Goal: Task Accomplishment & Management: Use online tool/utility

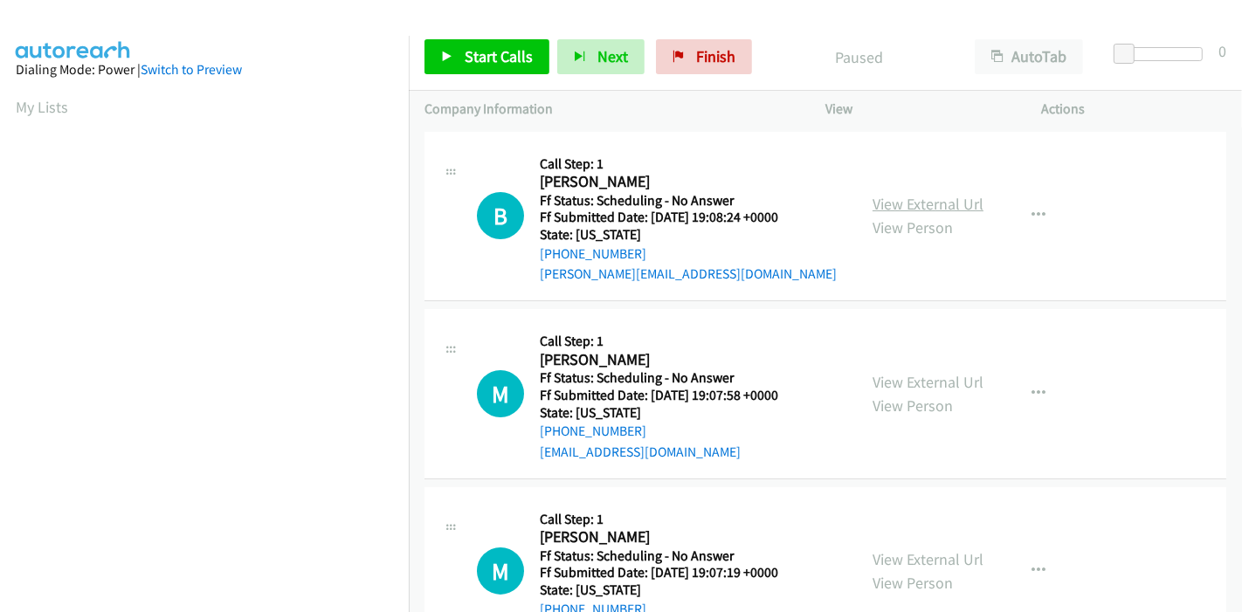
click at [928, 198] on link "View External Url" at bounding box center [927, 204] width 111 height 20
click at [902, 383] on link "View External Url" at bounding box center [927, 382] width 111 height 20
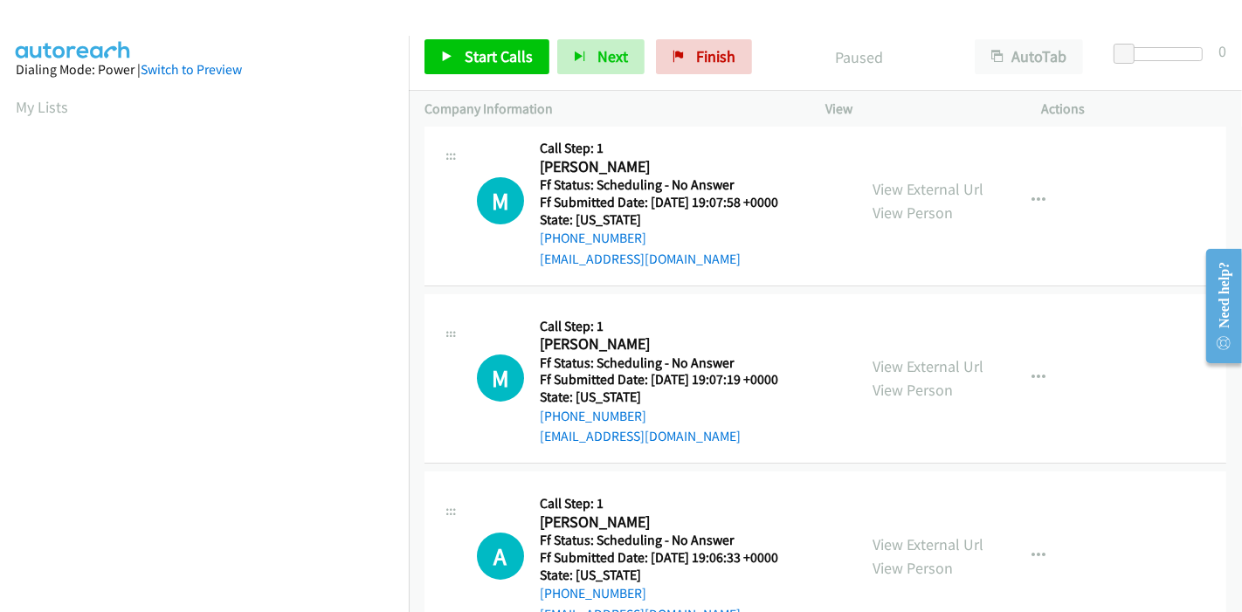
scroll to position [194, 0]
click at [921, 363] on link "View External Url" at bounding box center [927, 365] width 111 height 20
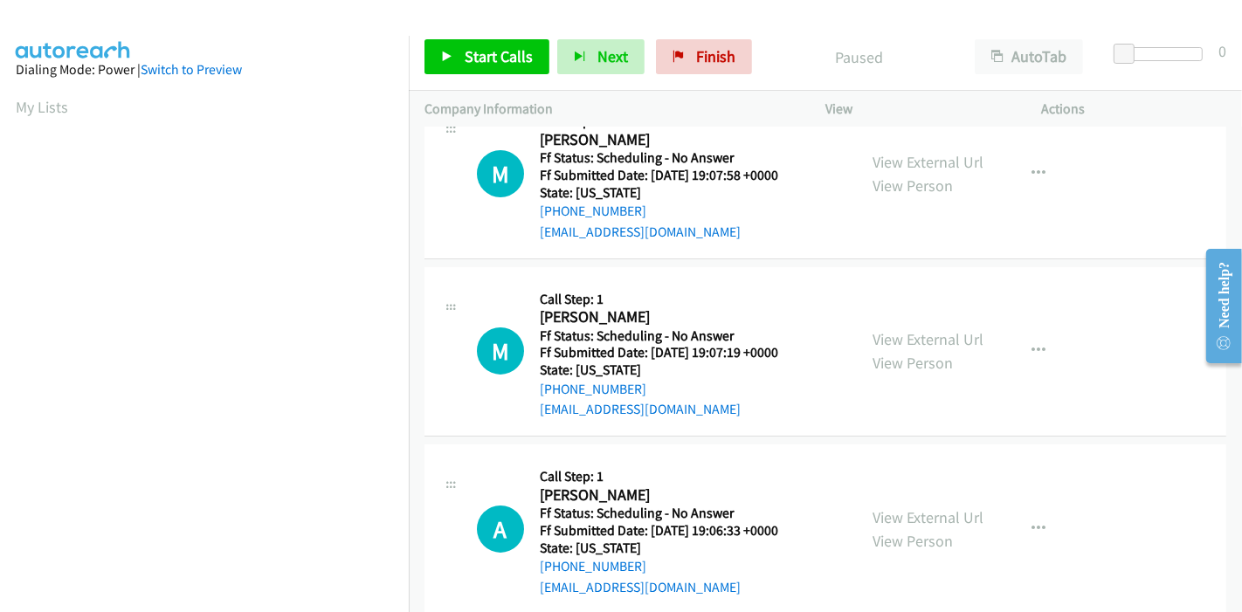
scroll to position [291, 0]
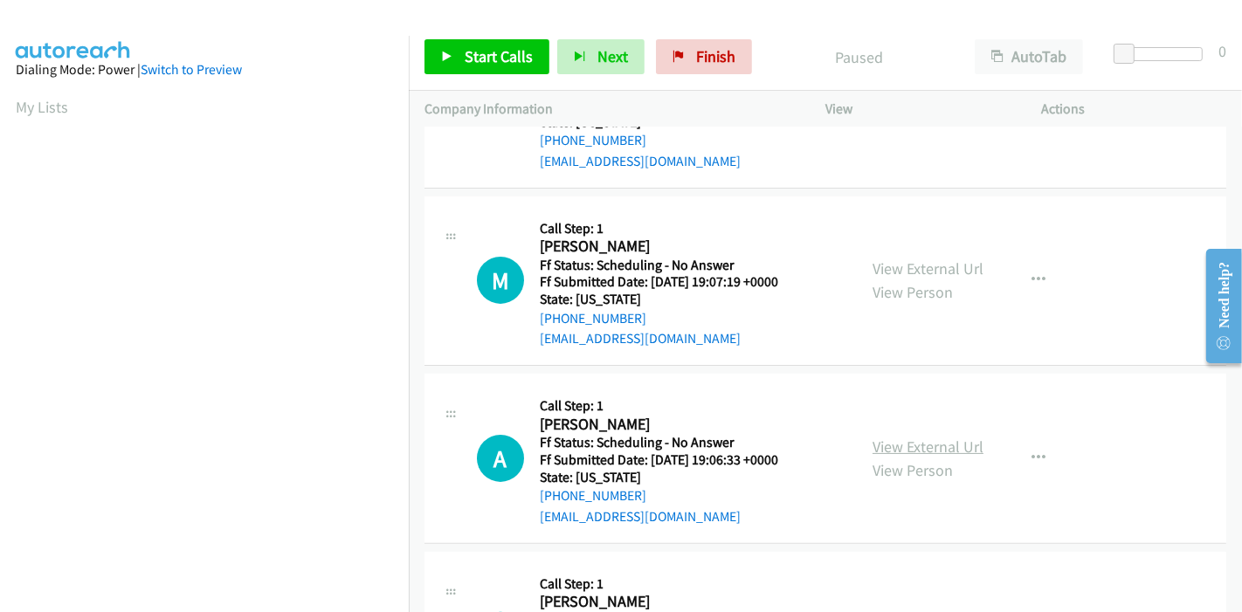
click at [890, 438] on link "View External Url" at bounding box center [927, 447] width 111 height 20
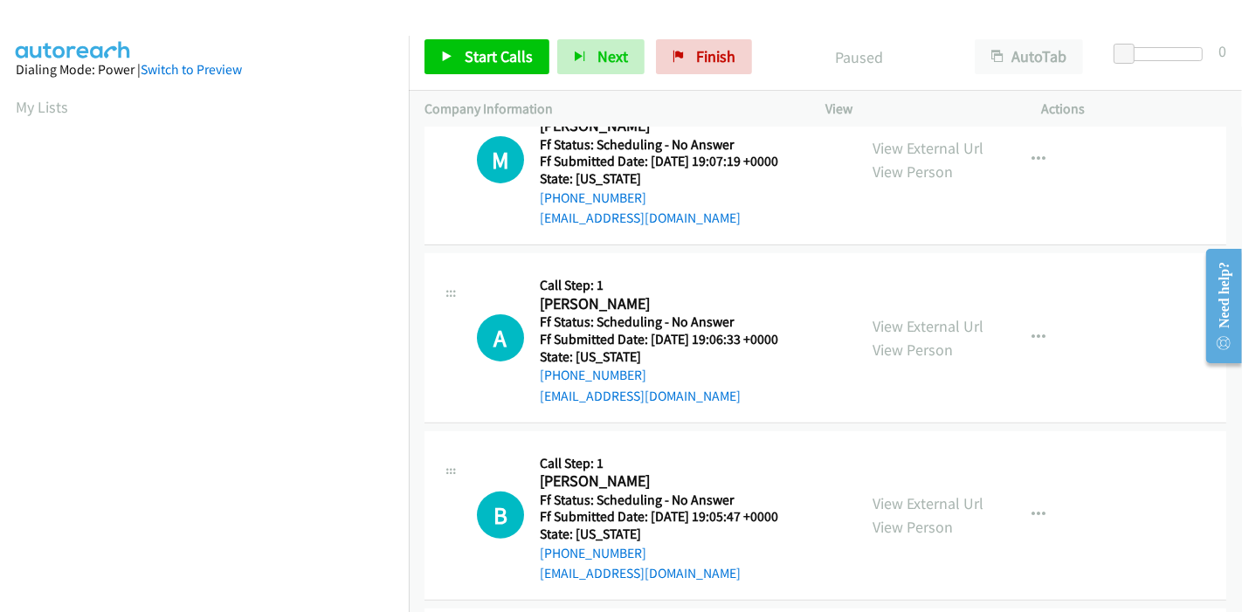
scroll to position [582, 0]
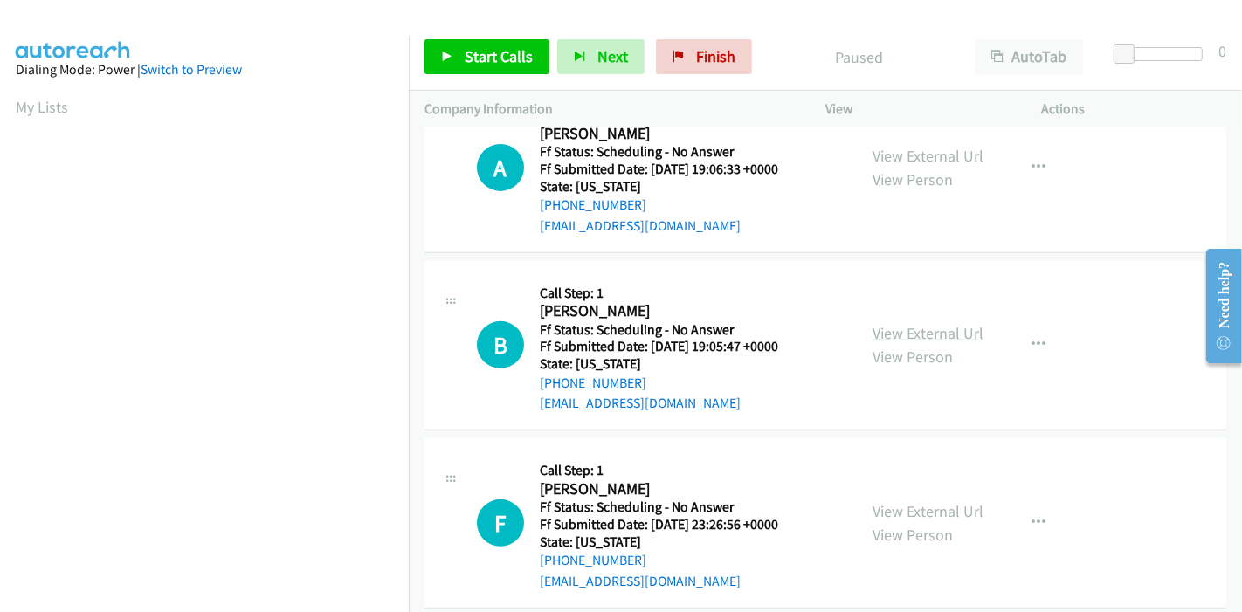
click at [876, 327] on link "View External Url" at bounding box center [927, 333] width 111 height 20
click at [493, 54] on span "Start Calls" at bounding box center [499, 56] width 68 height 20
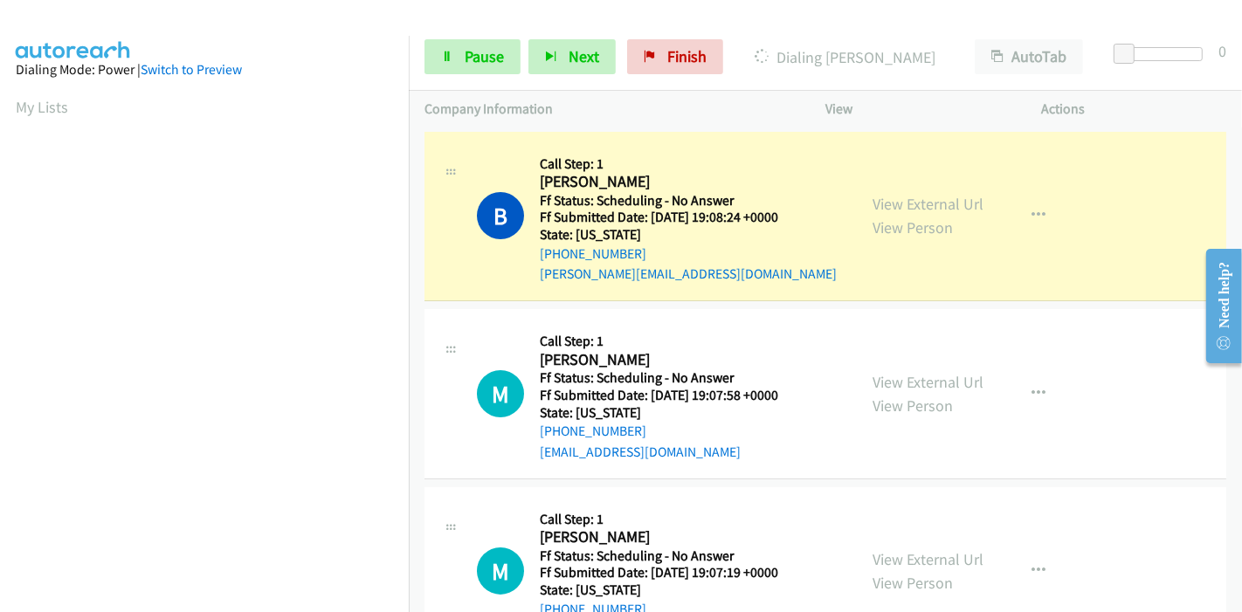
scroll to position [369, 0]
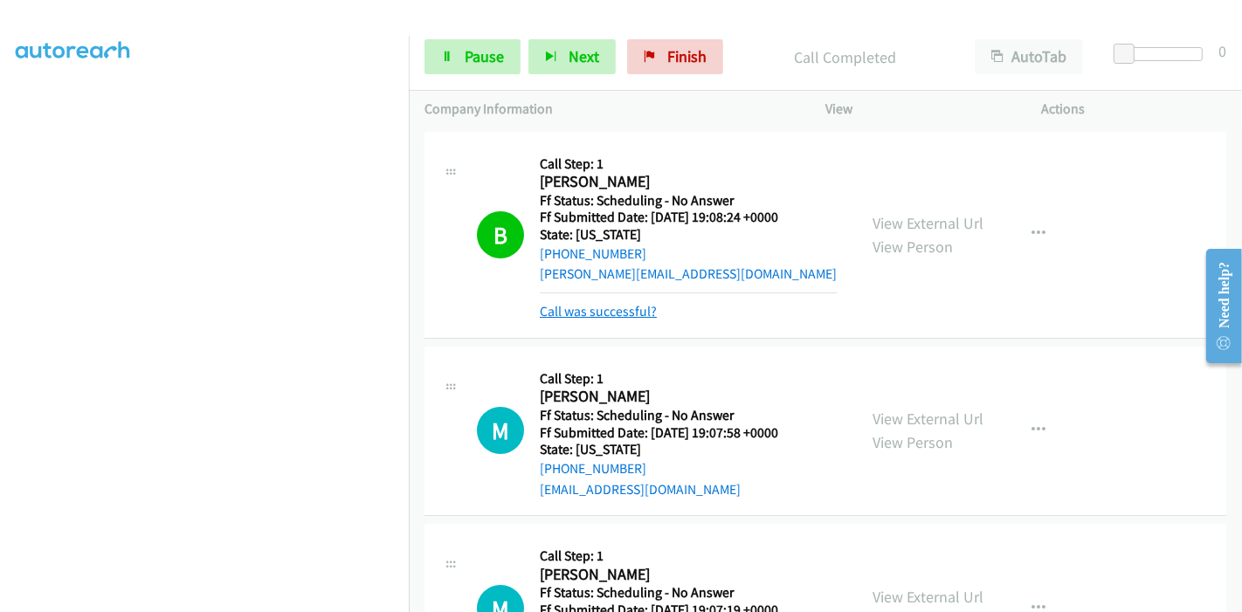
click at [630, 312] on link "Call was successful?" at bounding box center [598, 311] width 117 height 17
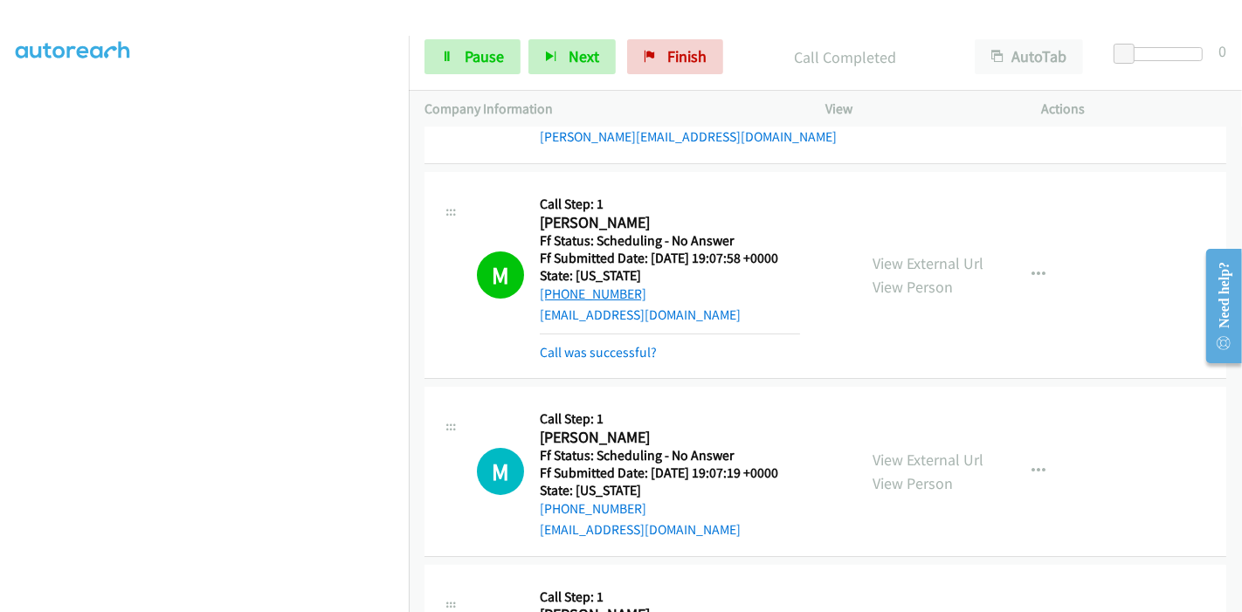
scroll to position [97, 0]
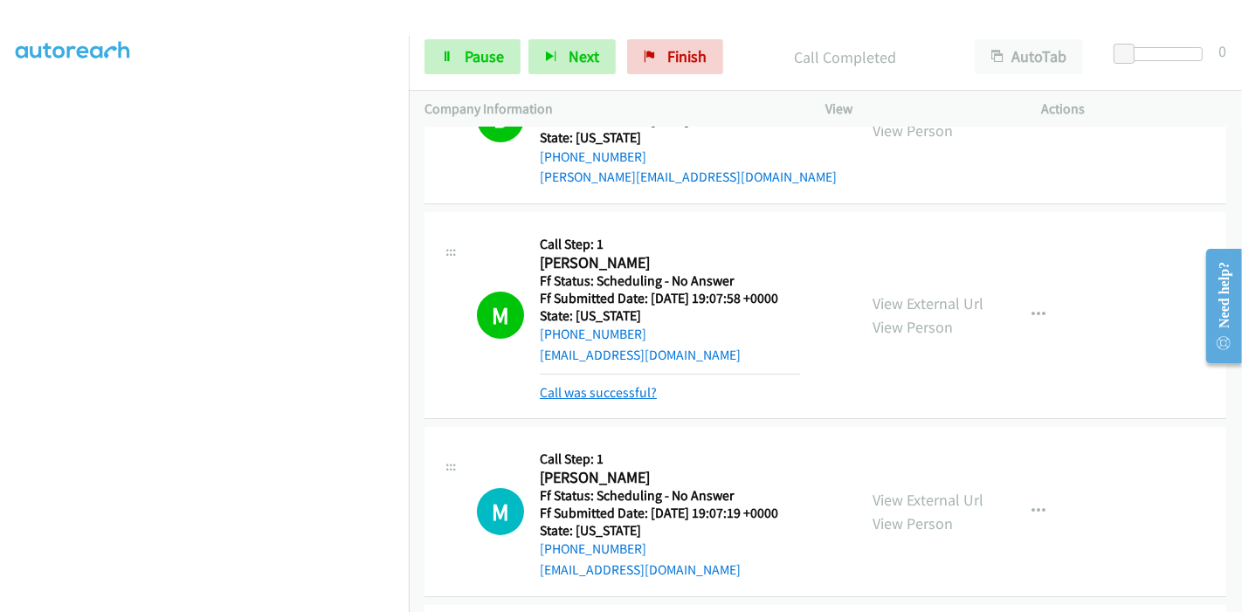
click at [591, 399] on link "Call was successful?" at bounding box center [598, 392] width 117 height 17
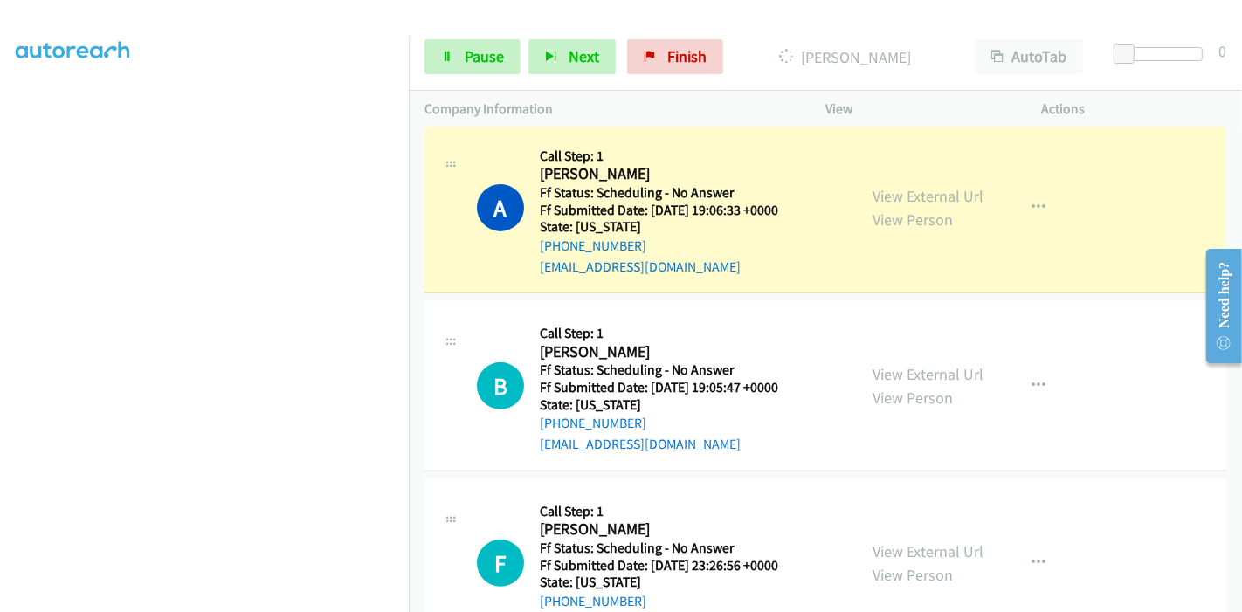
scroll to position [582, 0]
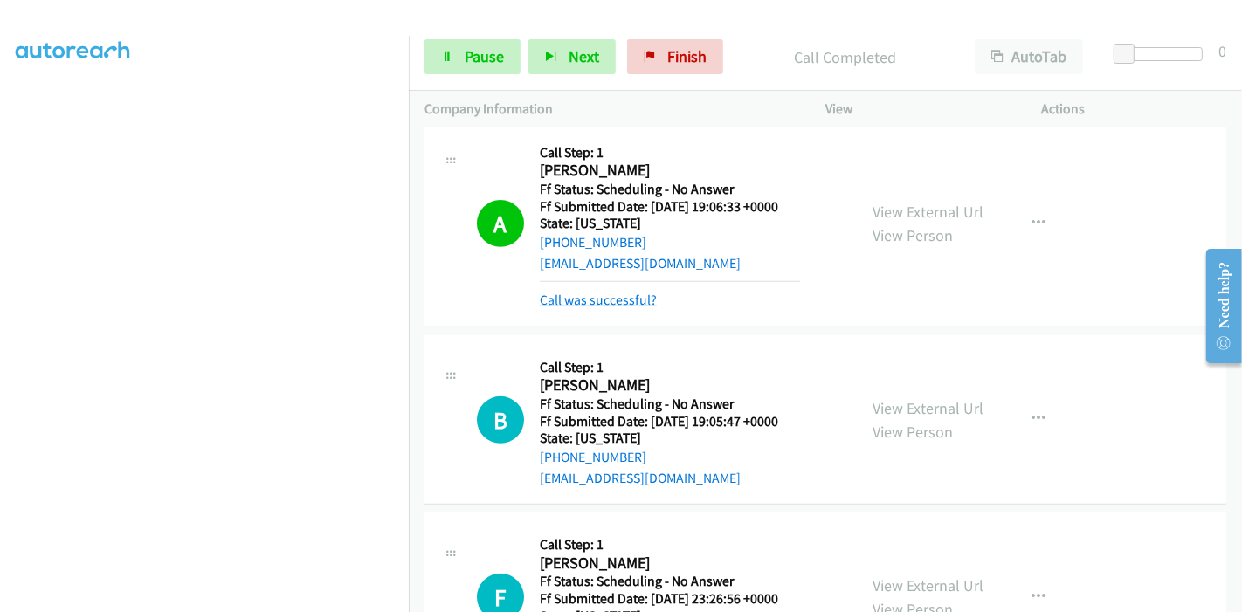
click at [617, 294] on link "Call was successful?" at bounding box center [598, 300] width 117 height 17
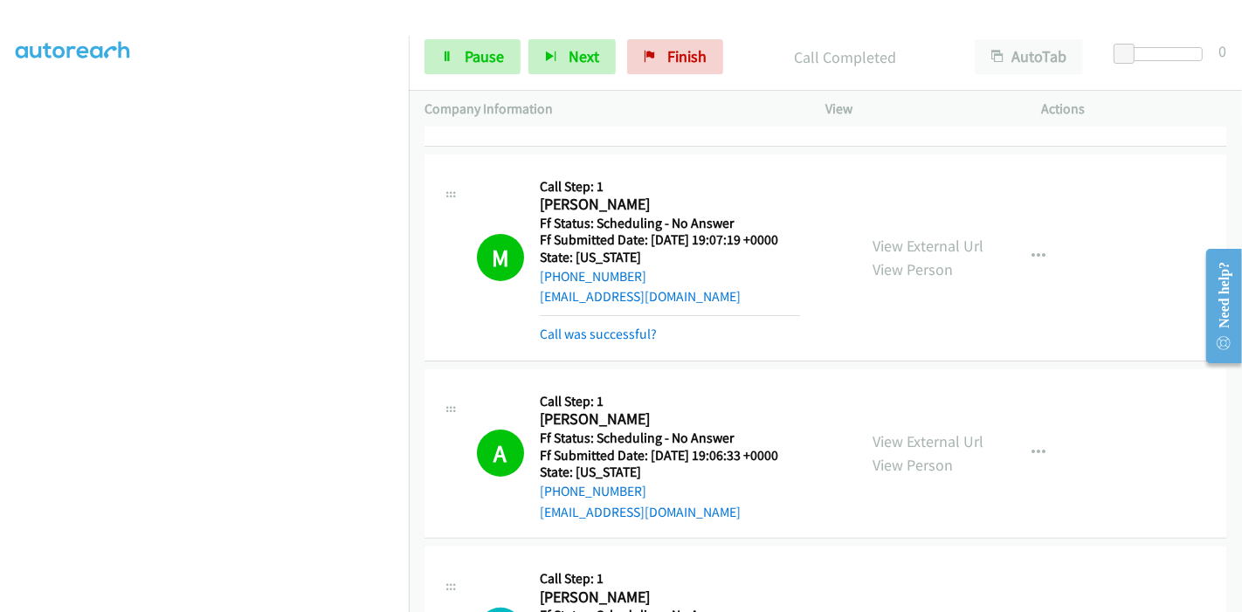
scroll to position [291, 0]
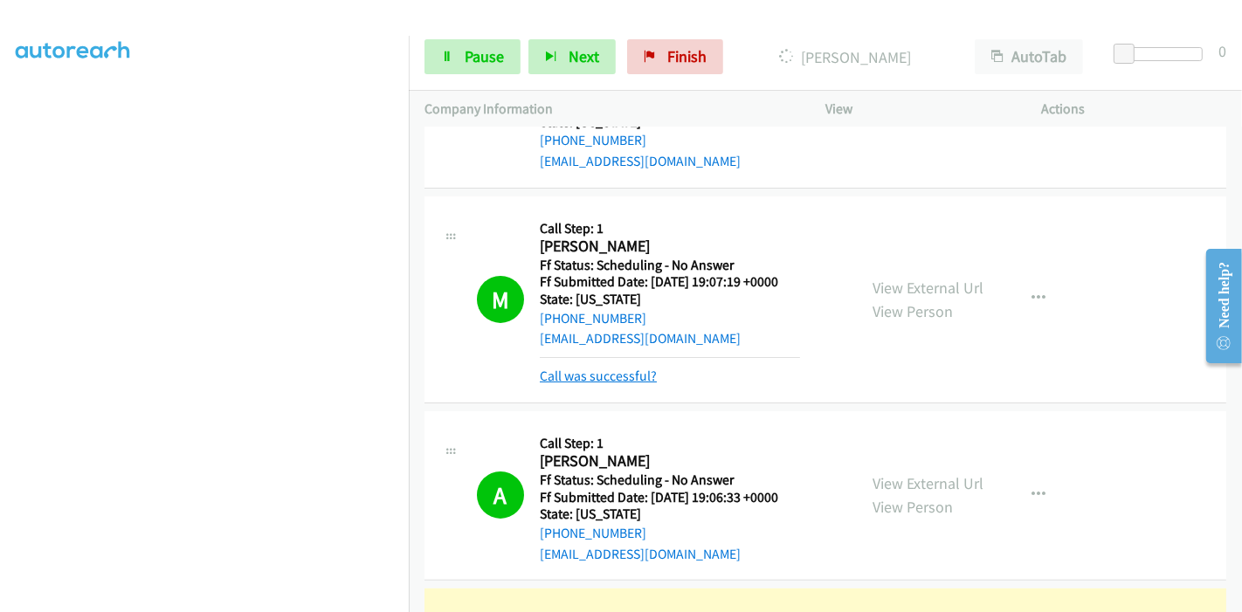
click at [637, 374] on link "Call was successful?" at bounding box center [598, 376] width 117 height 17
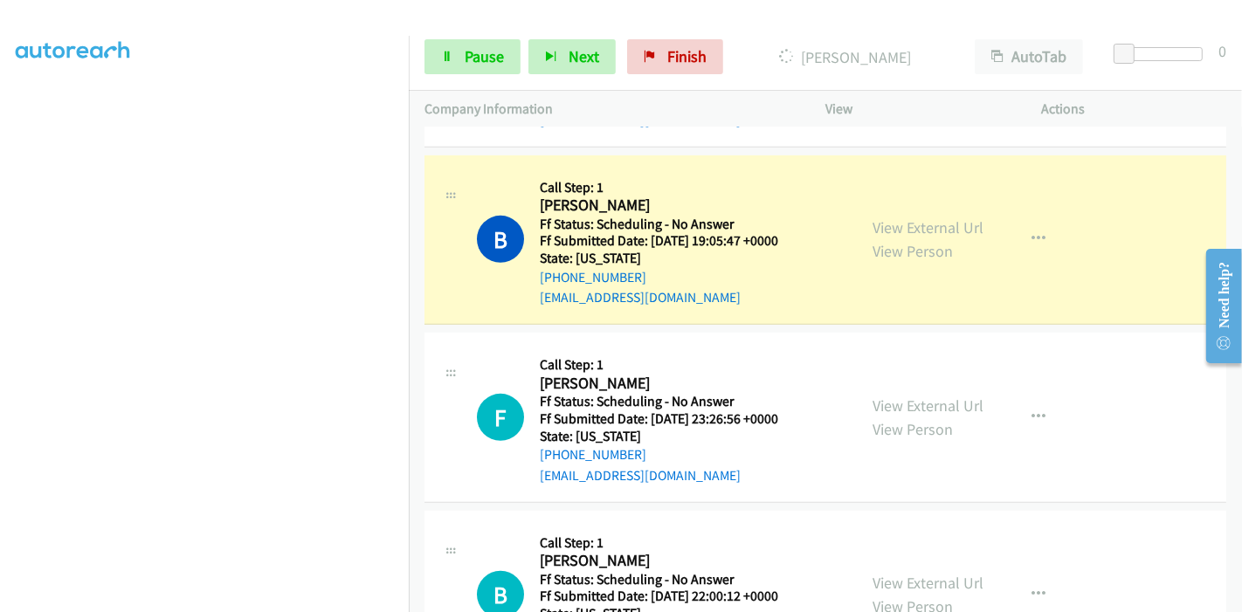
scroll to position [776, 0]
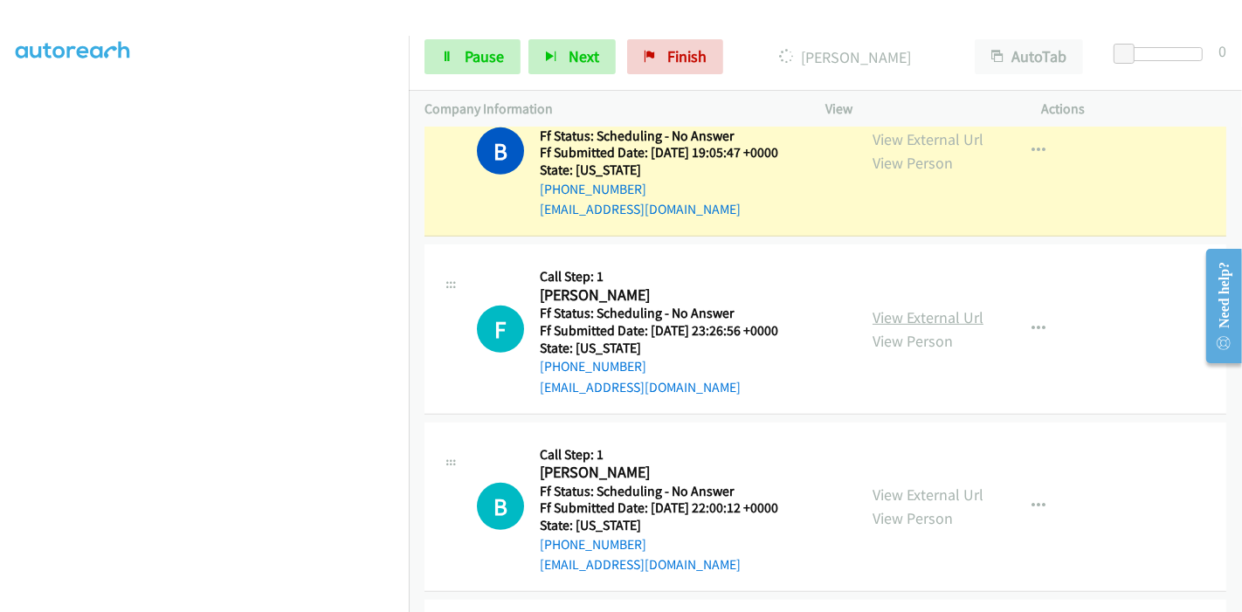
click at [894, 315] on link "View External Url" at bounding box center [927, 317] width 111 height 20
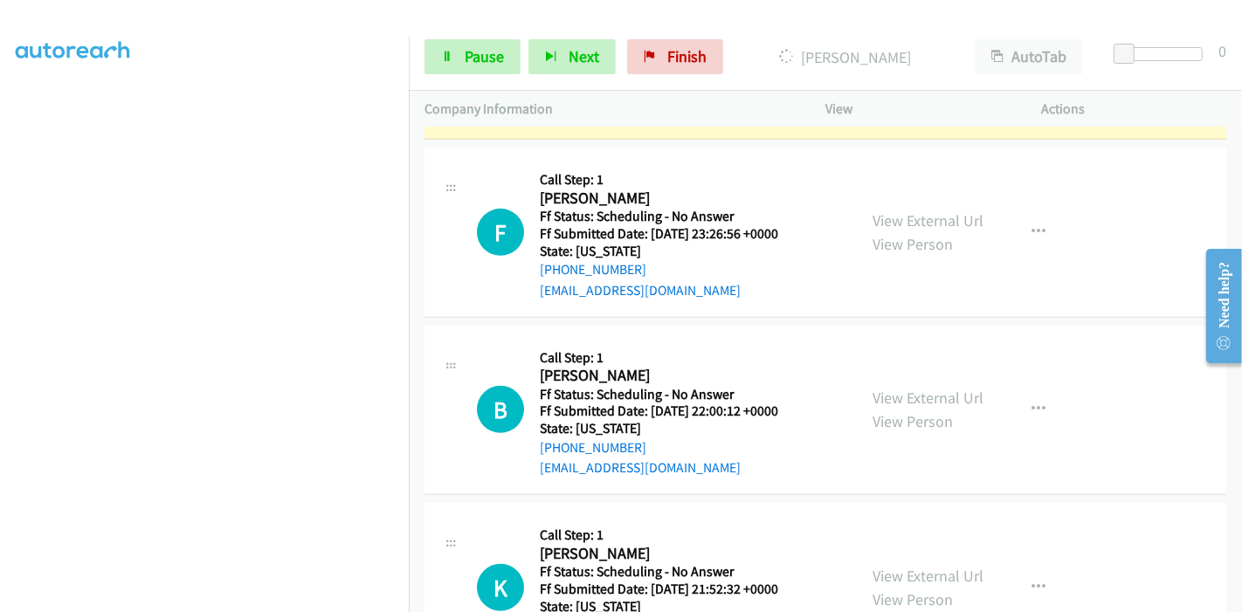
scroll to position [873, 0]
click at [872, 395] on link "View External Url" at bounding box center [927, 397] width 111 height 20
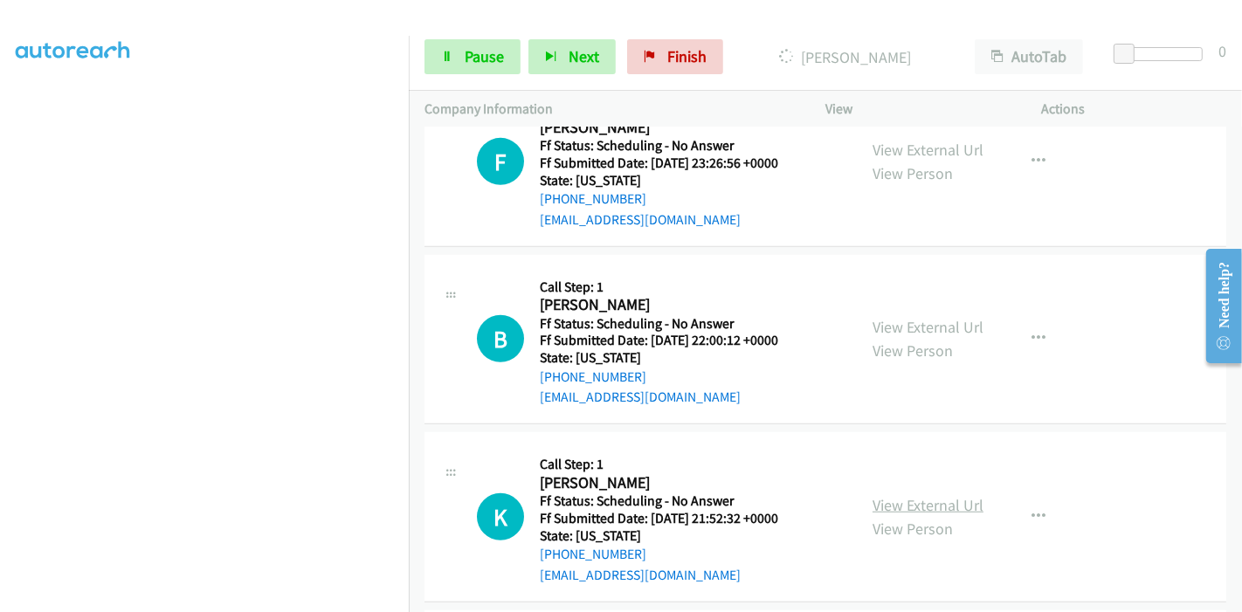
scroll to position [1067, 0]
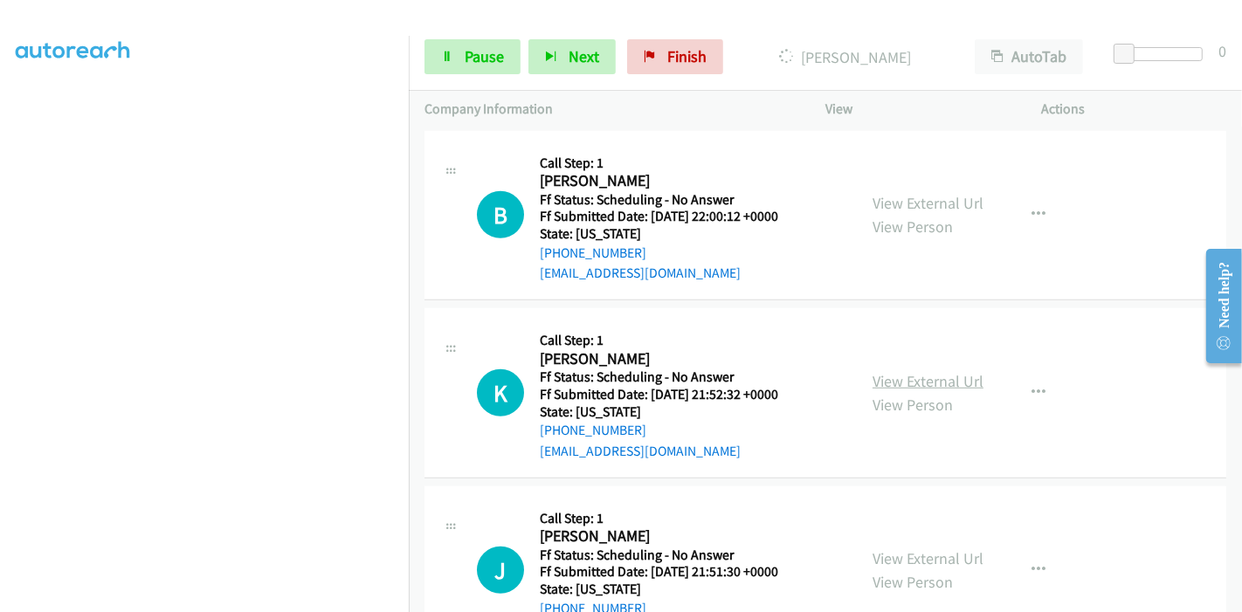
click at [908, 383] on link "View External Url" at bounding box center [927, 381] width 111 height 20
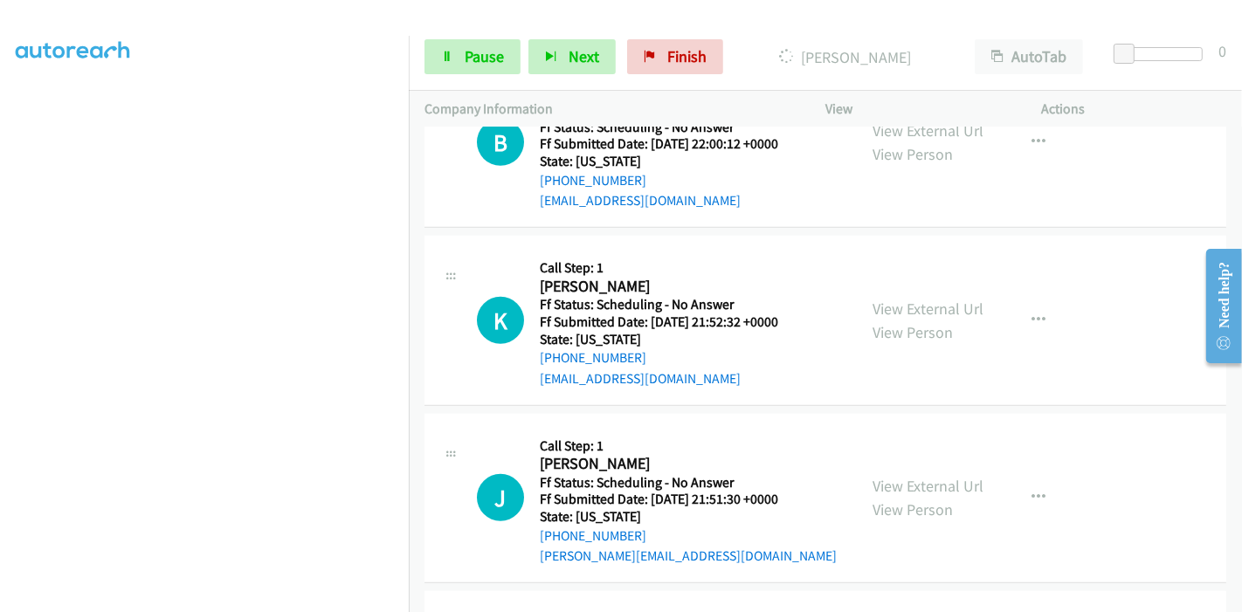
scroll to position [1358, 0]
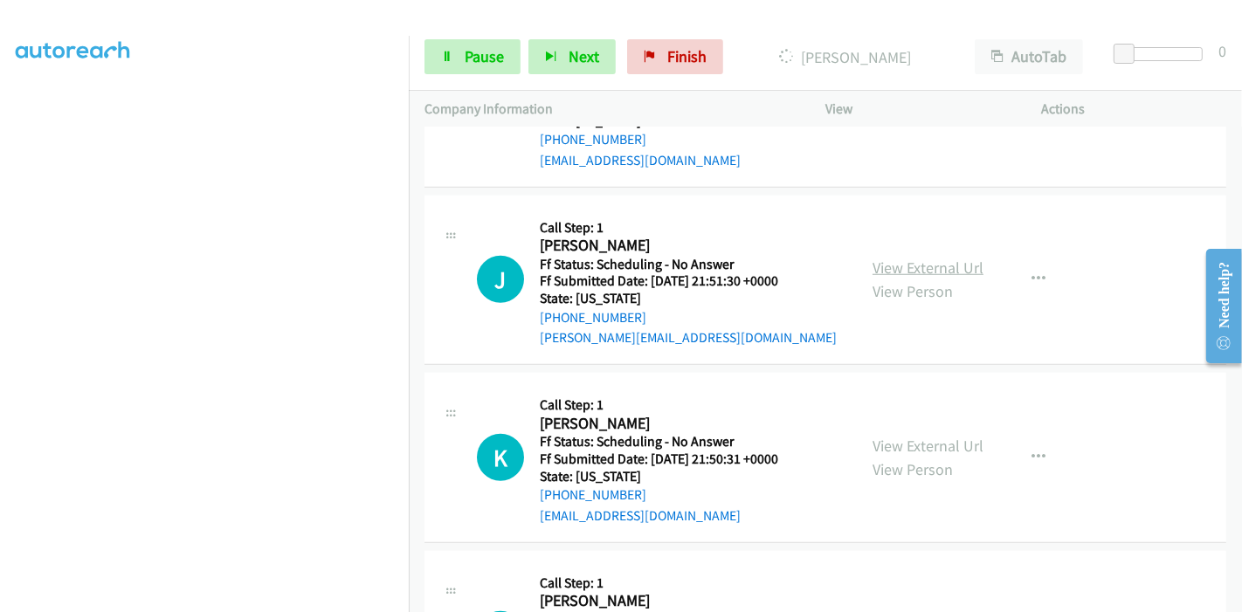
click at [934, 265] on link "View External Url" at bounding box center [927, 268] width 111 height 20
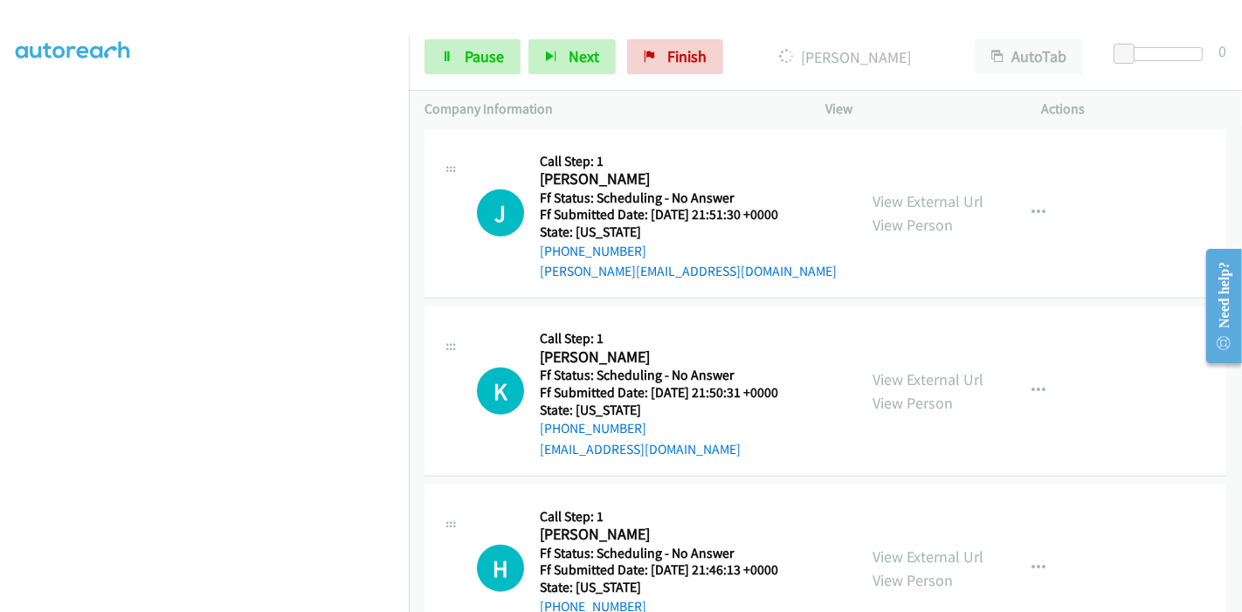
scroll to position [1455, 0]
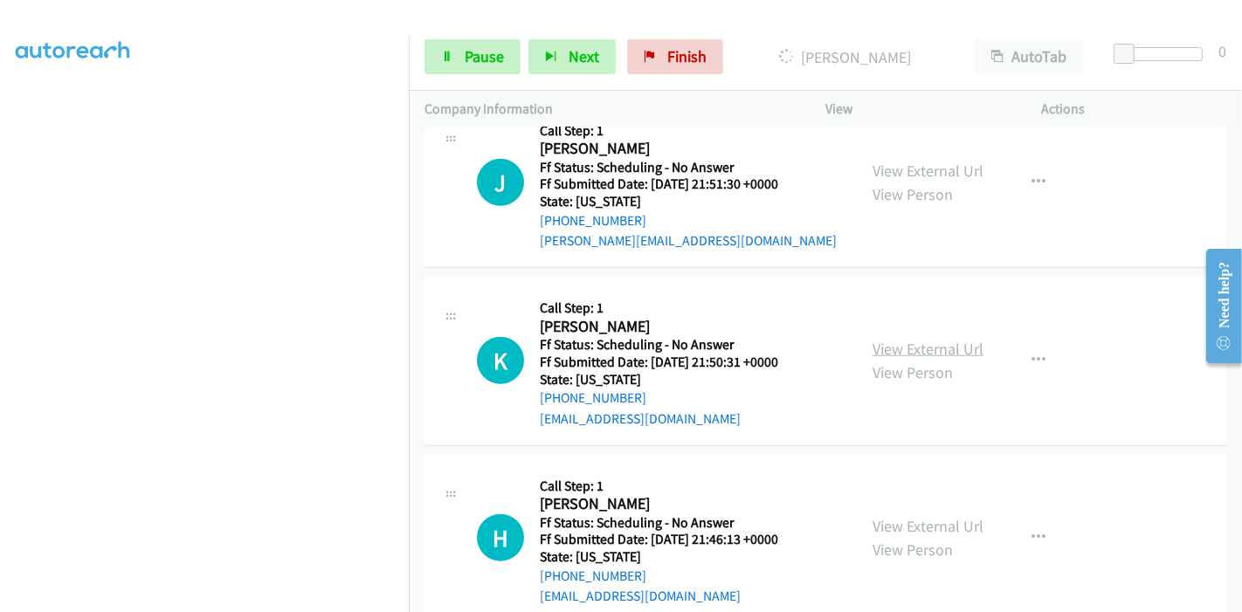
click at [888, 344] on link "View External Url" at bounding box center [927, 349] width 111 height 20
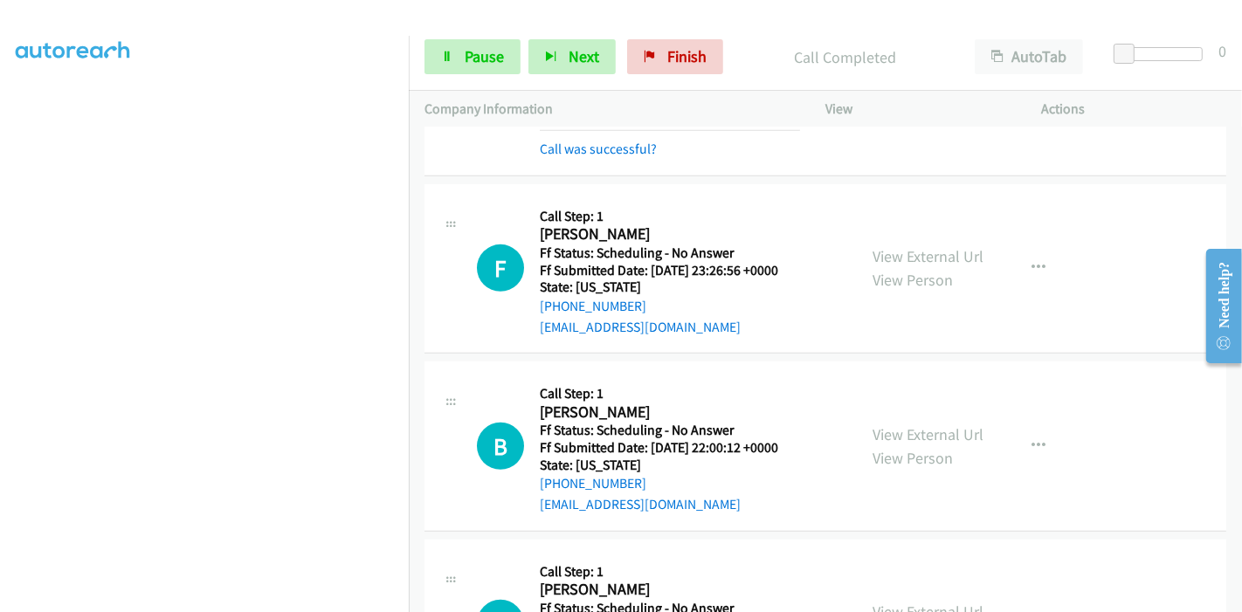
scroll to position [776, 0]
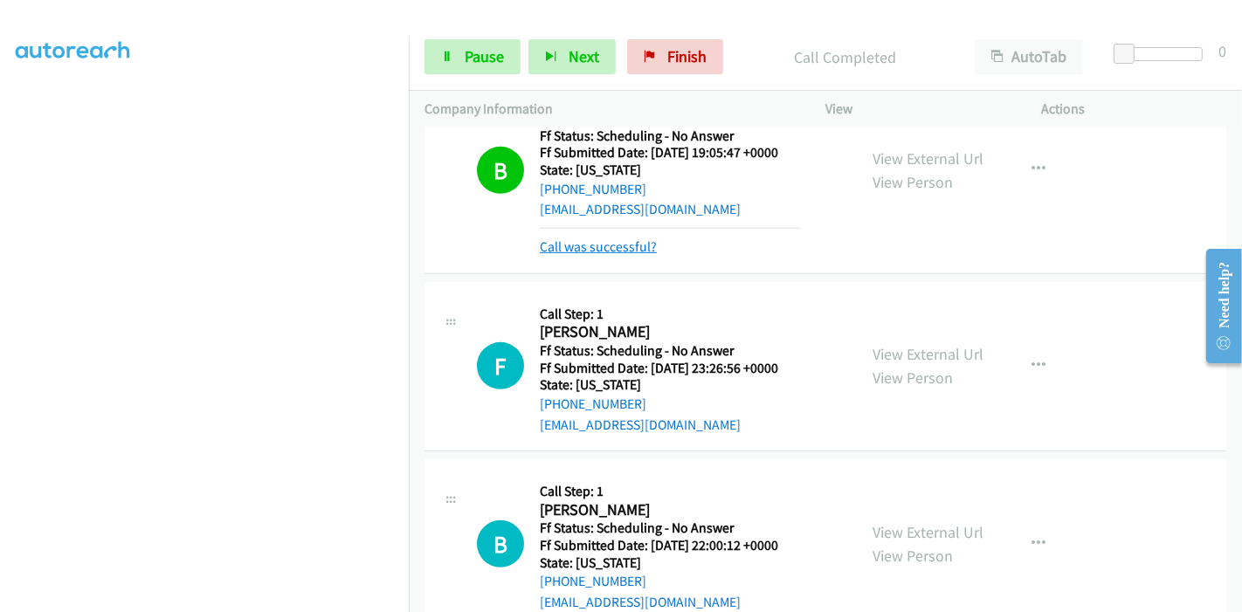
click at [626, 249] on link "Call was successful?" at bounding box center [598, 246] width 117 height 17
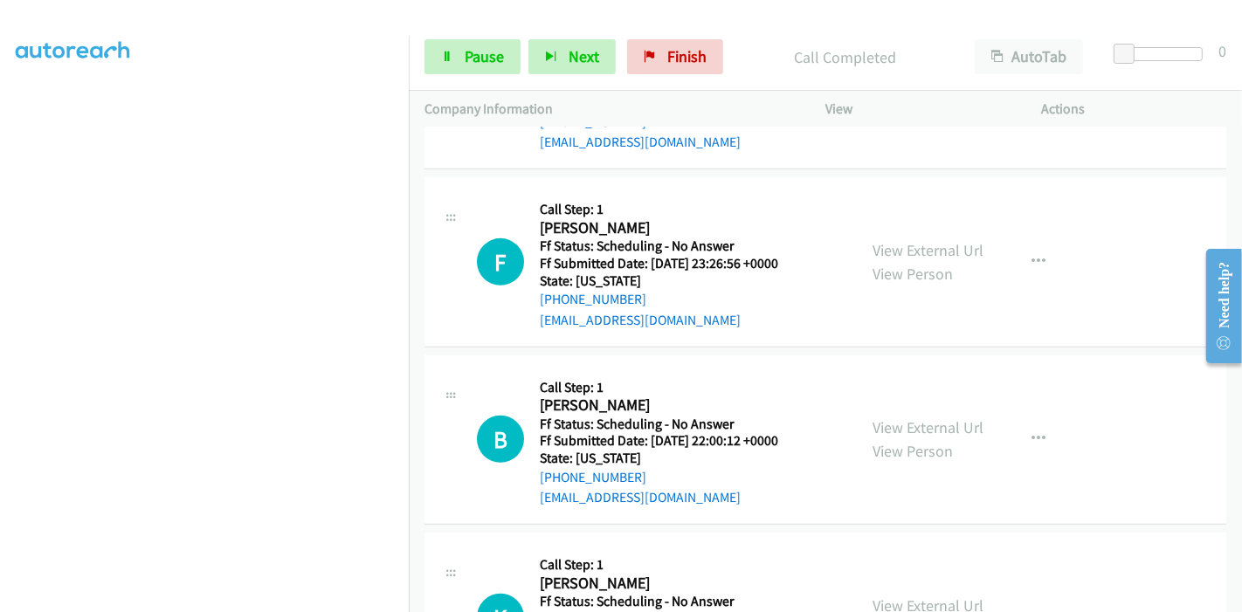
scroll to position [873, 0]
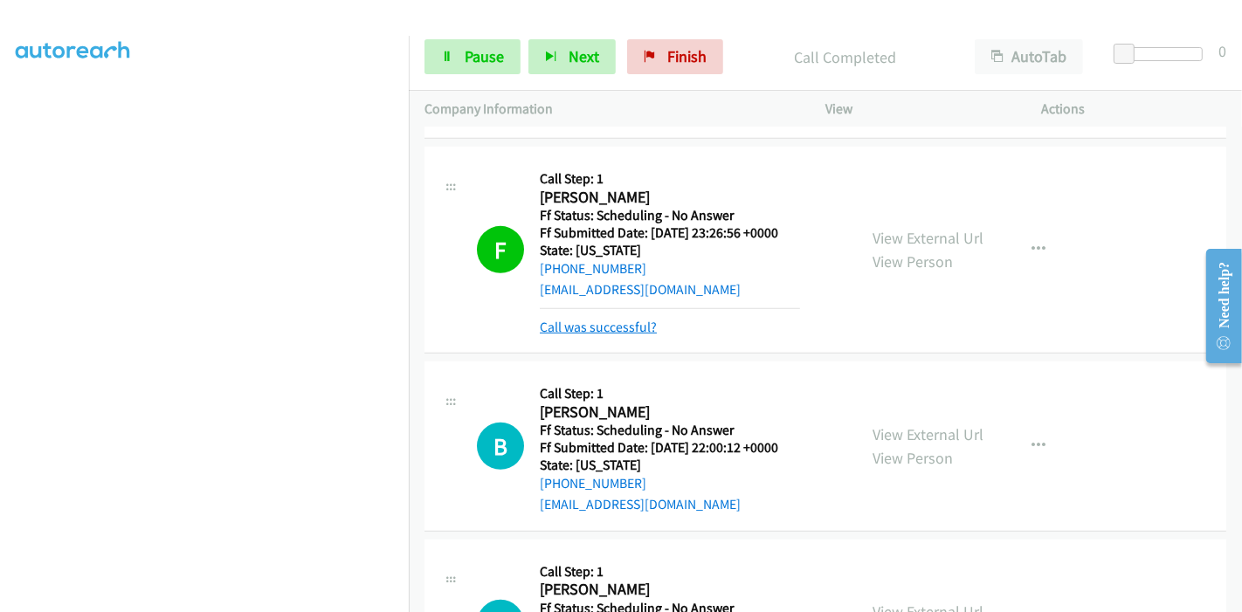
click at [611, 328] on link "Call was successful?" at bounding box center [598, 327] width 117 height 17
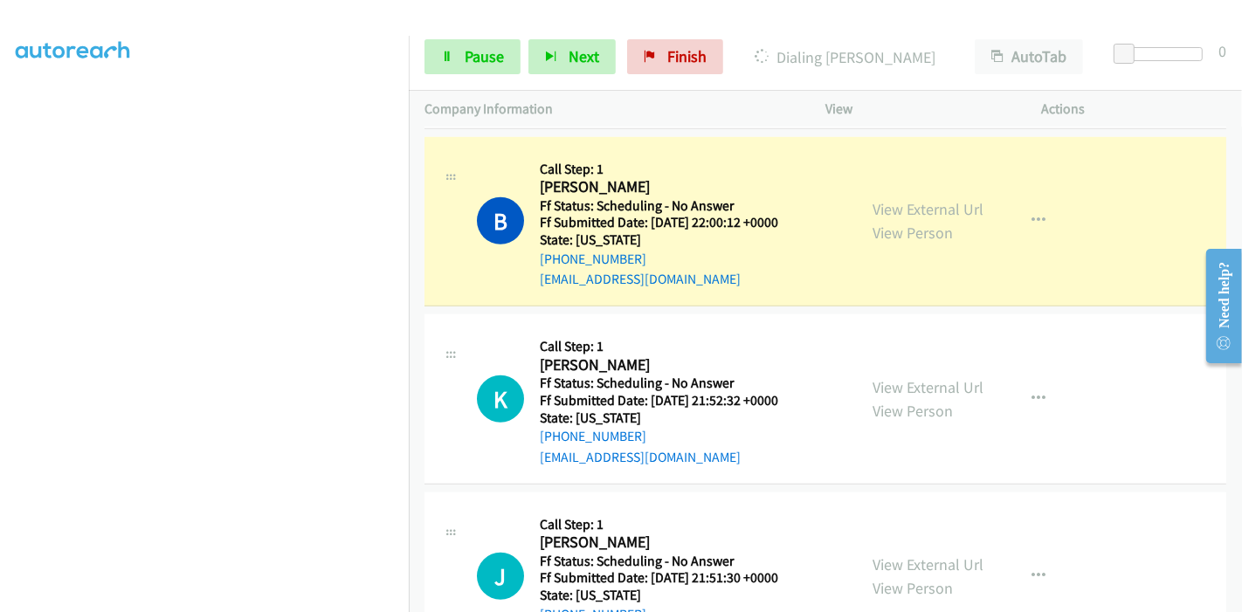
scroll to position [1067, 0]
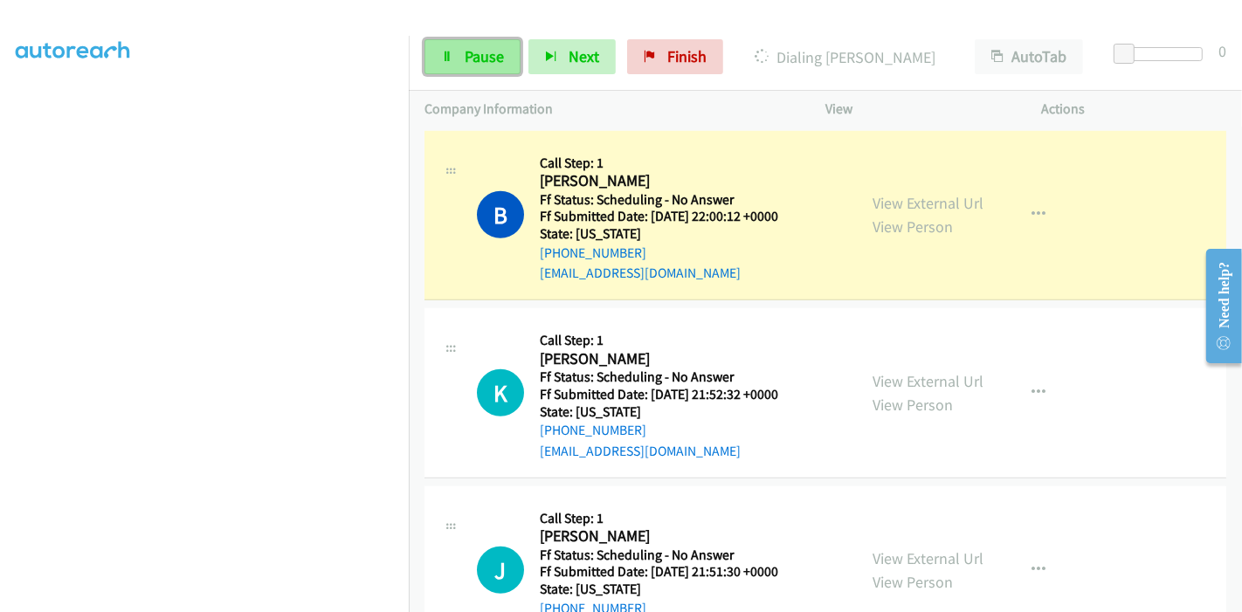
click at [479, 66] on link "Pause" at bounding box center [472, 56] width 96 height 35
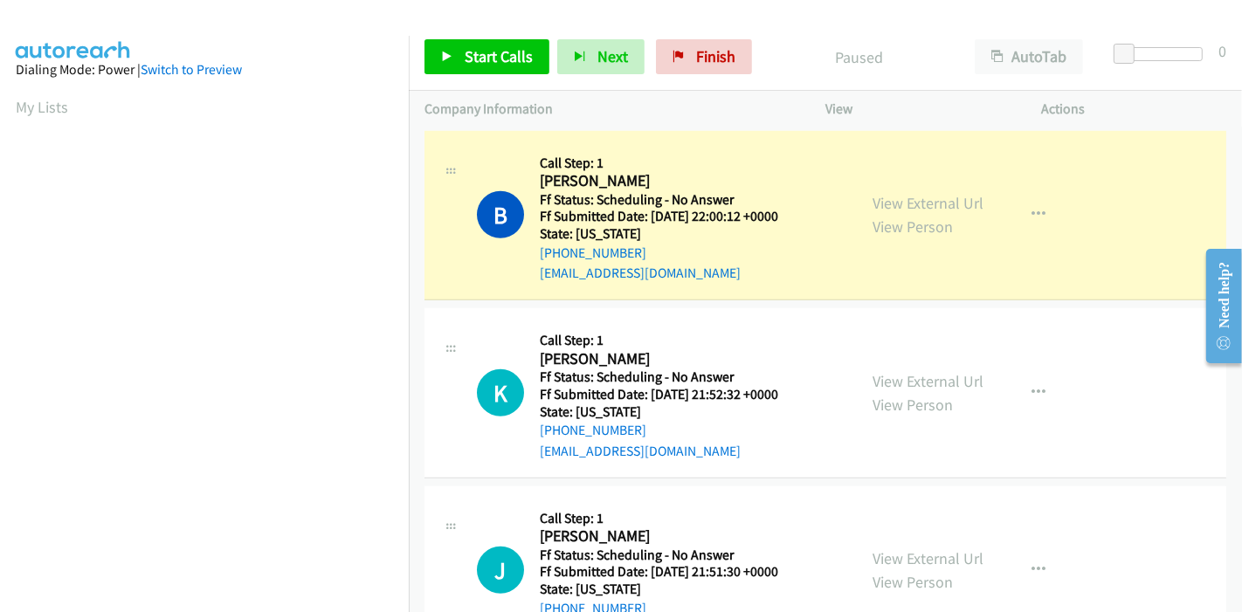
scroll to position [369, 0]
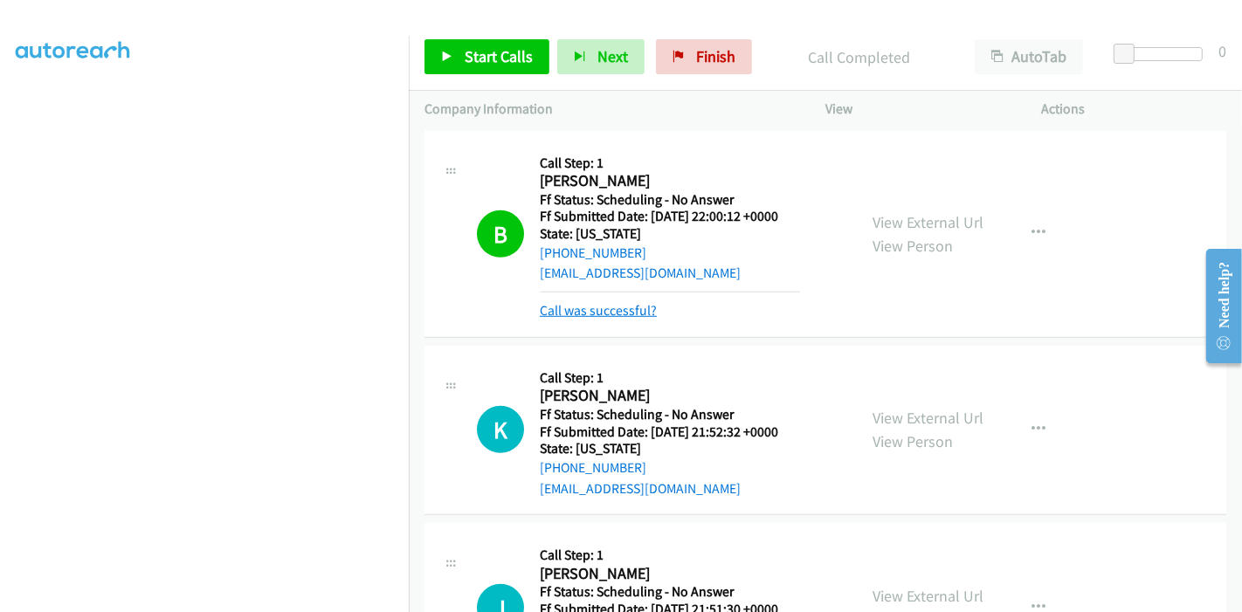
click at [589, 308] on link "Call was successful?" at bounding box center [598, 310] width 117 height 17
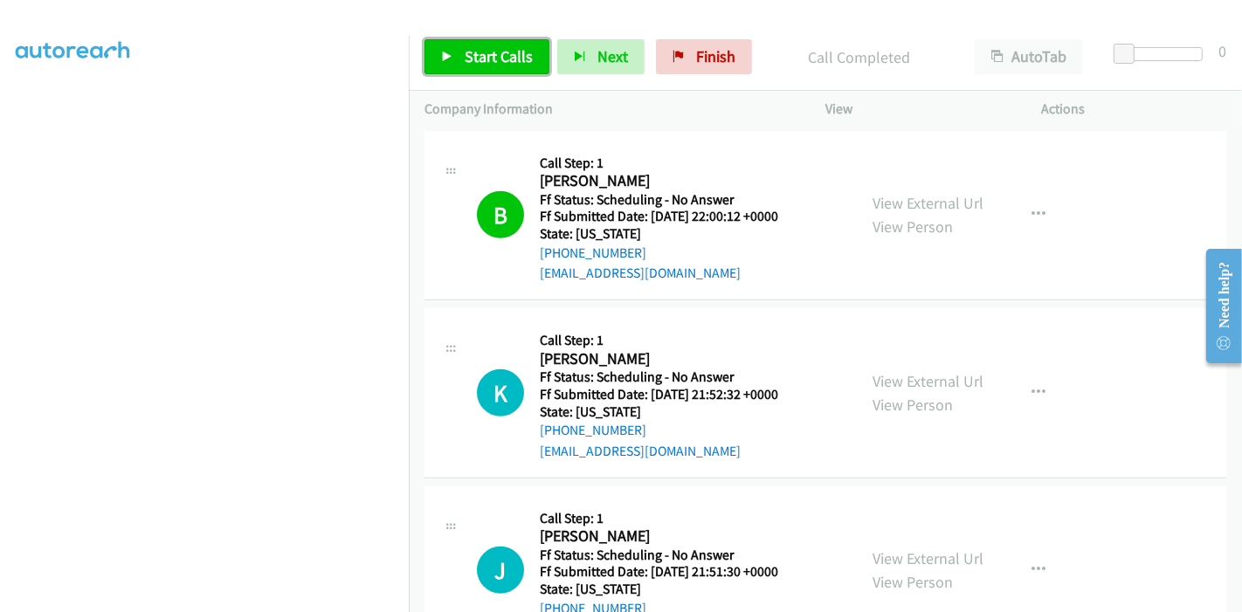
click at [497, 59] on span "Start Calls" at bounding box center [499, 56] width 68 height 20
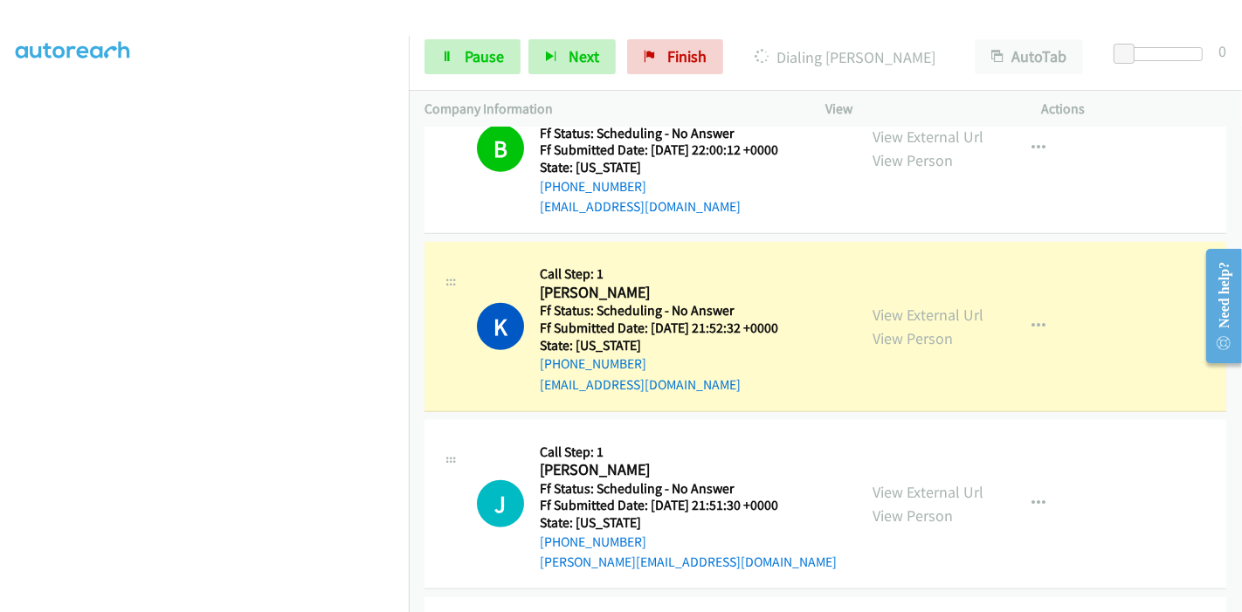
scroll to position [1164, 0]
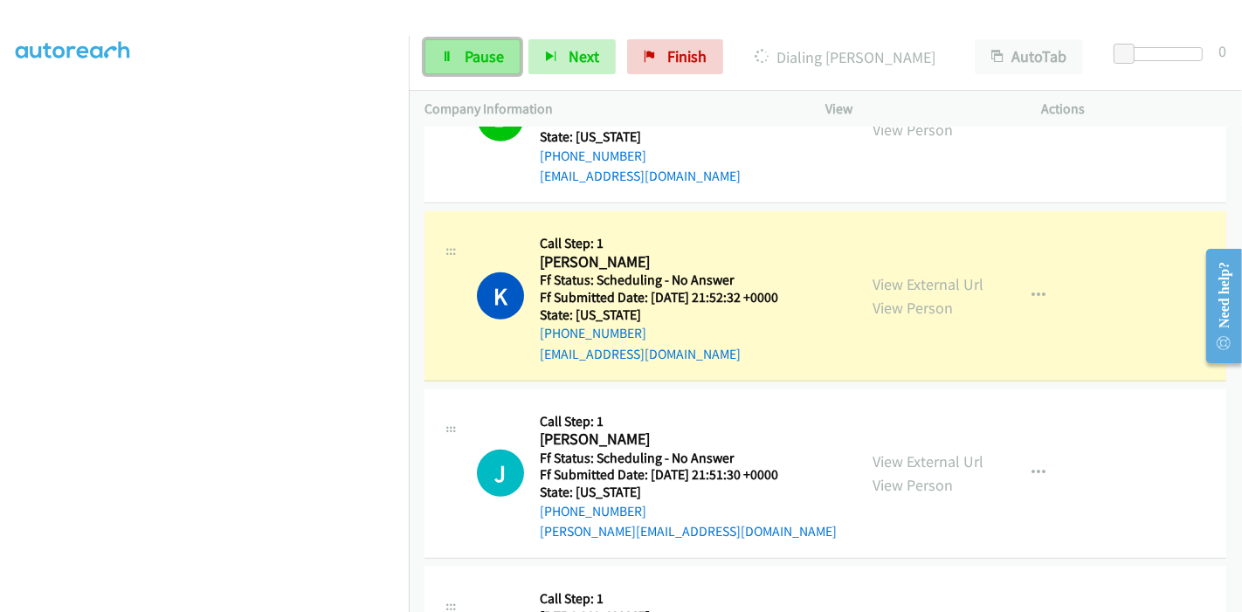
click at [474, 52] on span "Pause" at bounding box center [484, 56] width 39 height 20
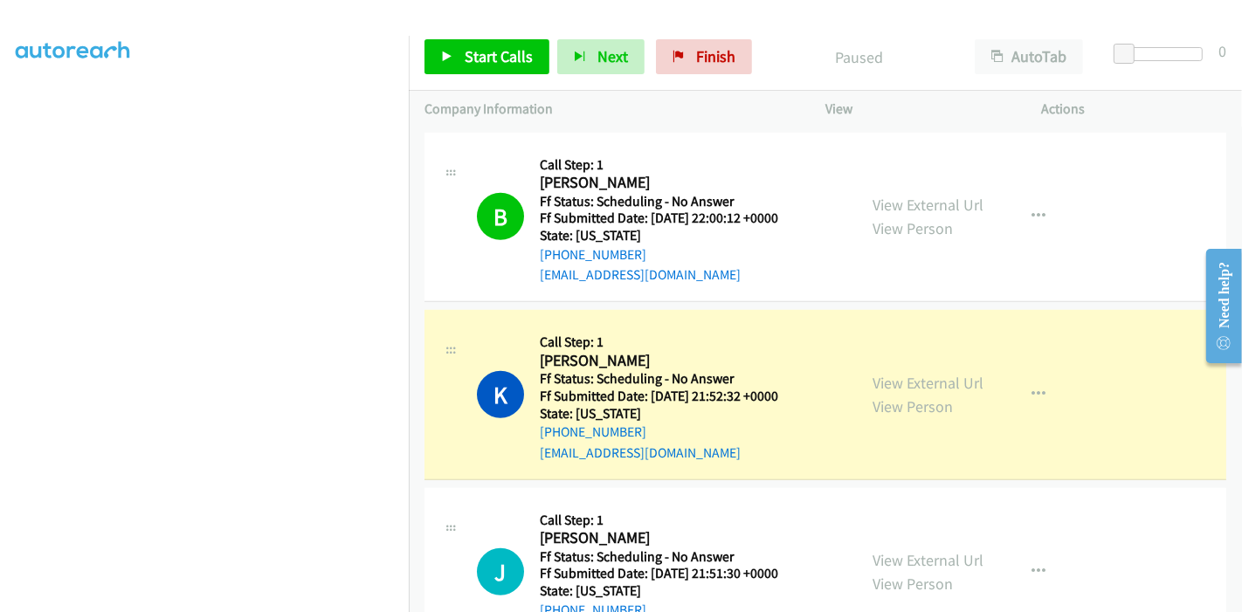
scroll to position [1067, 0]
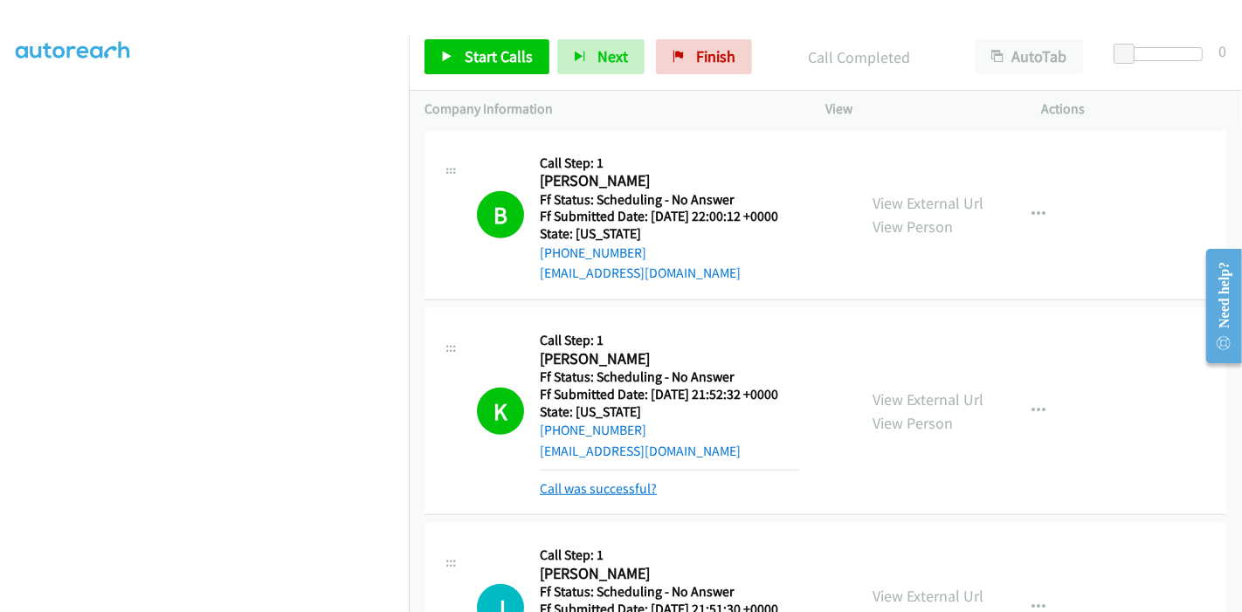
click at [590, 482] on link "Call was successful?" at bounding box center [598, 488] width 117 height 17
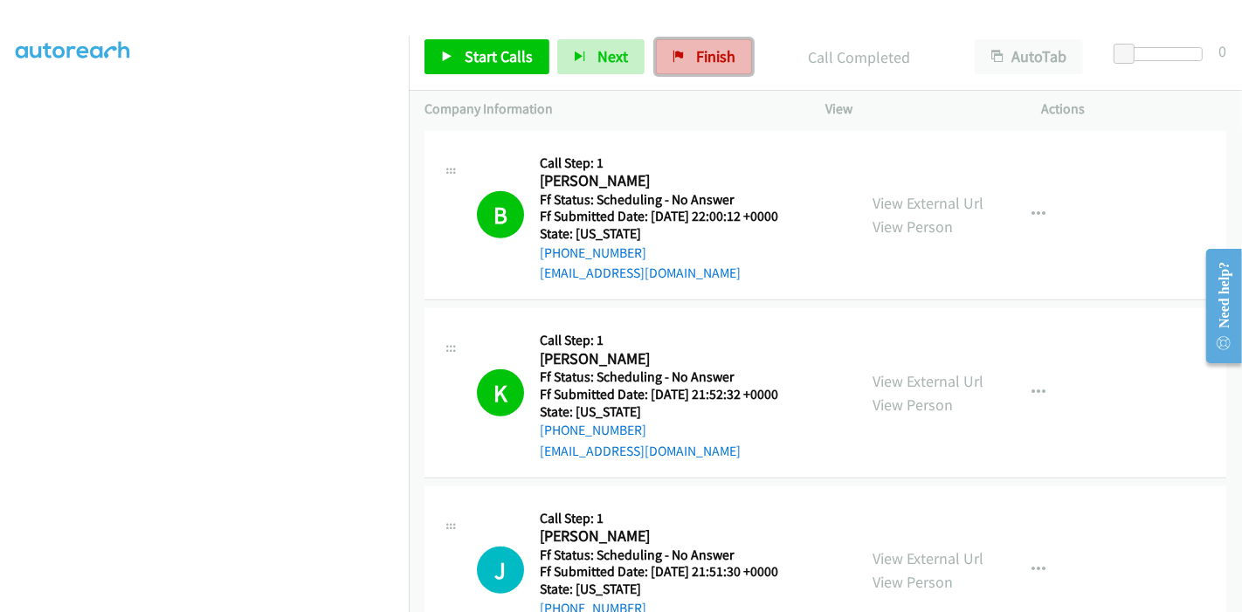
click at [700, 55] on span "Finish" at bounding box center [715, 56] width 39 height 20
